Goal: Download file/media

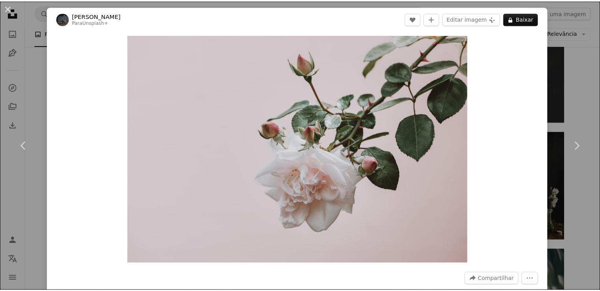
scroll to position [14916, 0]
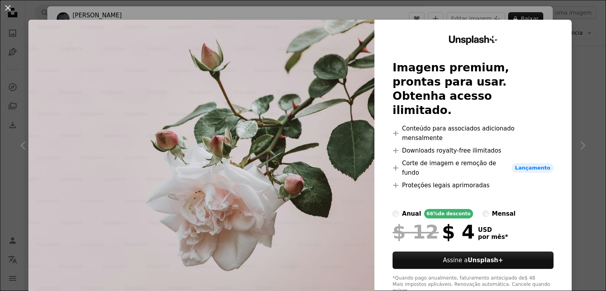
click at [575, 21] on div "An X shape Unsplash+ Imagens premium, prontas para usar. Obtenha acesso ilimita…" at bounding box center [303, 145] width 606 height 291
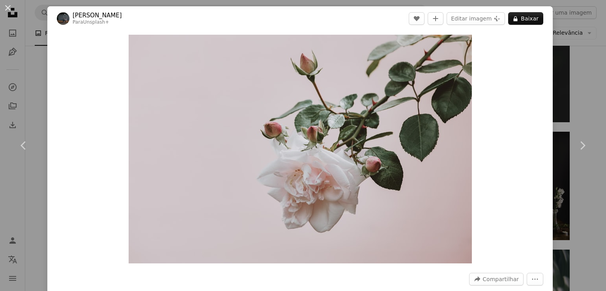
drag, startPoint x: 116, startPoint y: 218, endPoint x: 118, endPoint y: 211, distance: 7.5
drag, startPoint x: 118, startPoint y: 211, endPoint x: 298, endPoint y: 144, distance: 191.8
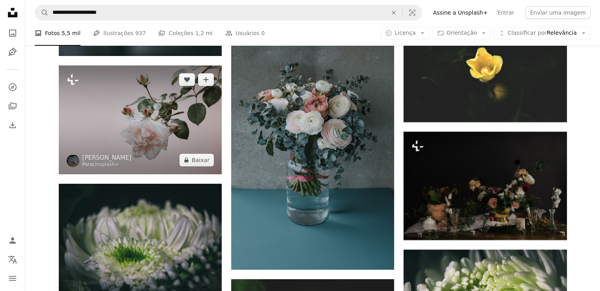
drag, startPoint x: 338, startPoint y: 176, endPoint x: 179, endPoint y: 139, distance: 162.9
click at [179, 139] on img at bounding box center [140, 120] width 163 height 109
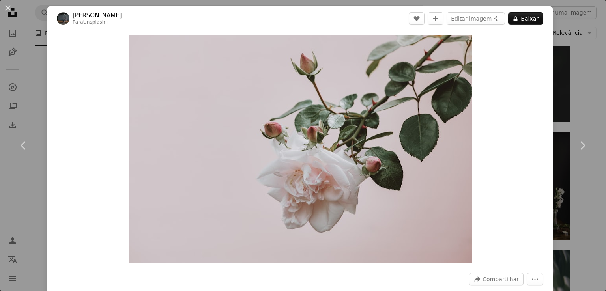
click at [586, 85] on div "An X shape Chevron left Chevron right [PERSON_NAME] Para Unsplash+ A heart A pl…" at bounding box center [303, 145] width 606 height 291
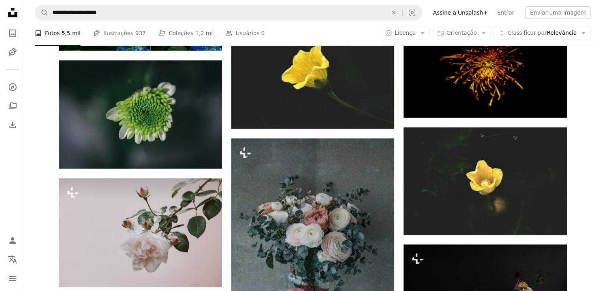
scroll to position [14798, 0]
